Goal: Task Accomplishment & Management: Manage account settings

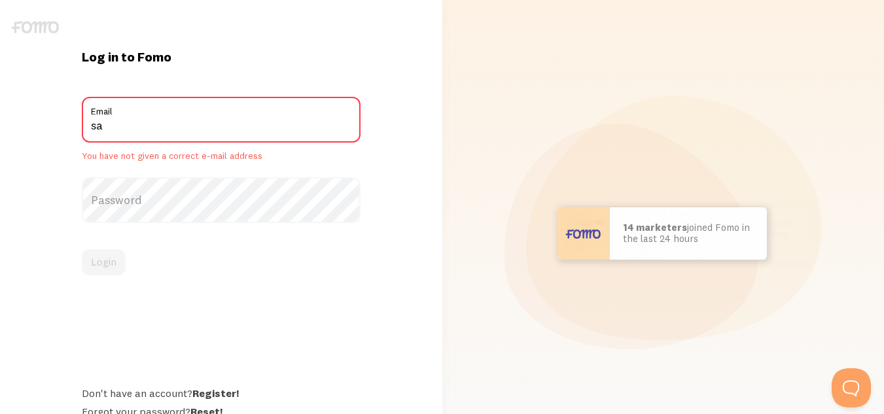
click at [318, 121] on input "sa" at bounding box center [221, 120] width 279 height 46
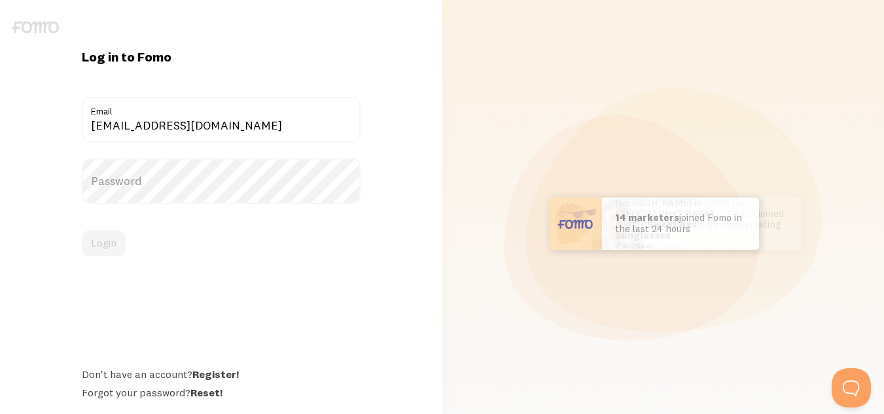
type input "[EMAIL_ADDRESS][DOMAIN_NAME]"
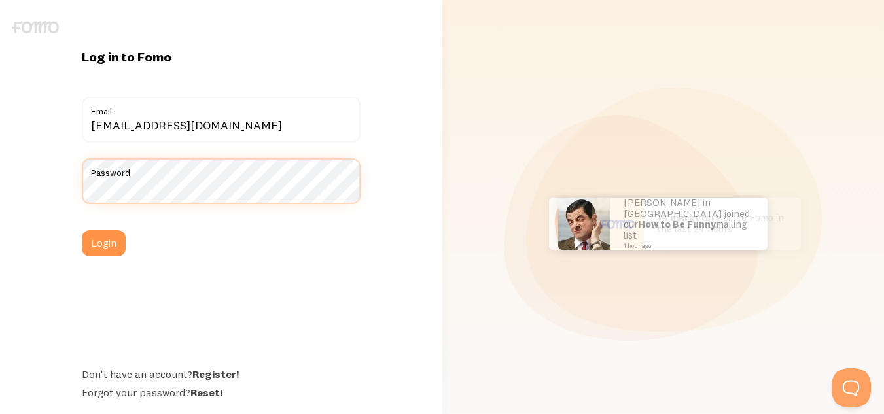
click at [82, 230] on button "Login" at bounding box center [104, 243] width 44 height 26
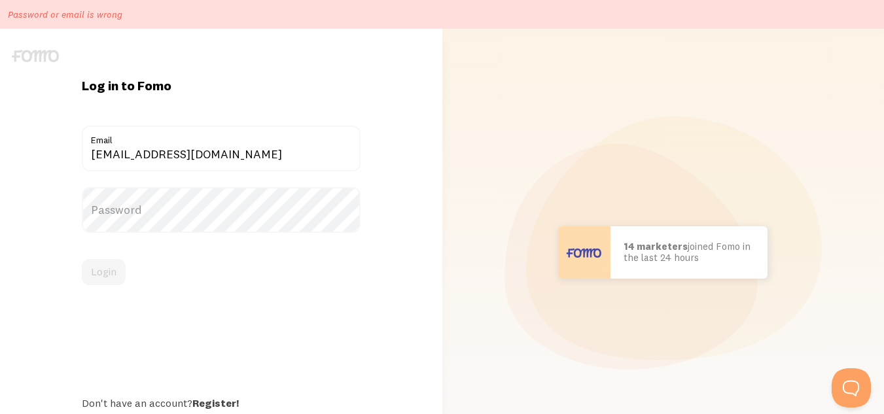
drag, startPoint x: 160, startPoint y: 235, endPoint x: 145, endPoint y: 217, distance: 23.2
click at [145, 217] on form "smsitsolutions01@gmail.com Email Password Login" at bounding box center [221, 206] width 279 height 160
click at [145, 217] on label "Password" at bounding box center [221, 210] width 279 height 46
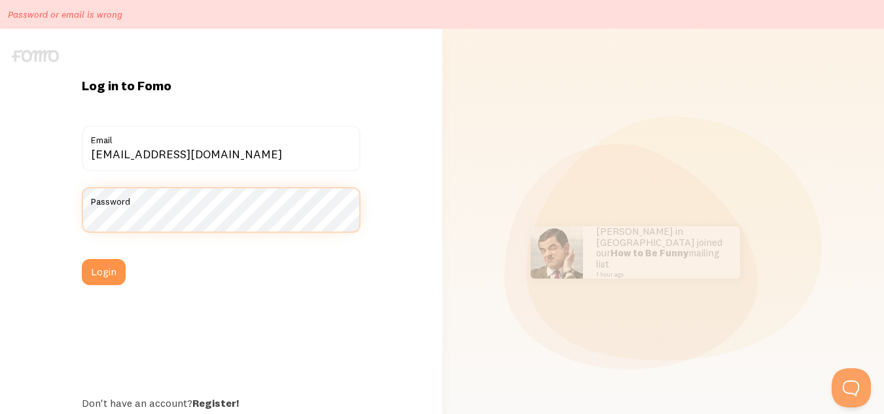
click at [82, 259] on button "Login" at bounding box center [104, 272] width 44 height 26
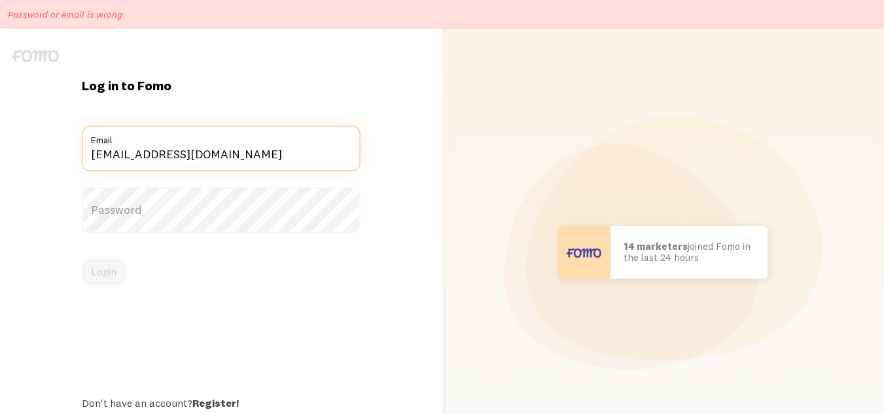
click at [156, 162] on input "[EMAIL_ADDRESS][DOMAIN_NAME]" at bounding box center [221, 149] width 279 height 46
click at [156, 162] on input "s" at bounding box center [221, 149] width 279 height 46
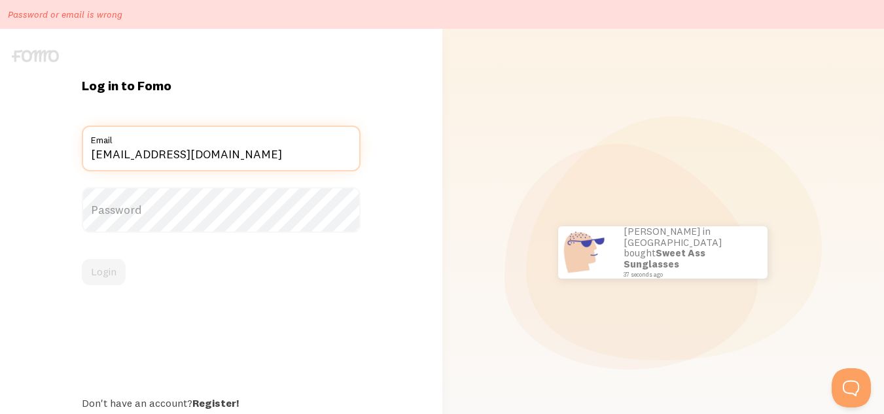
type input "samyanshidigital@gmail.com"
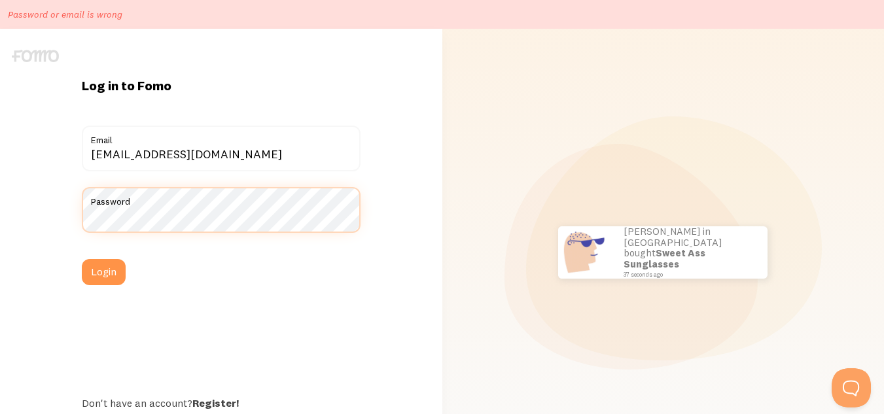
click at [82, 259] on button "Login" at bounding box center [104, 272] width 44 height 26
